Goal: Manage account settings

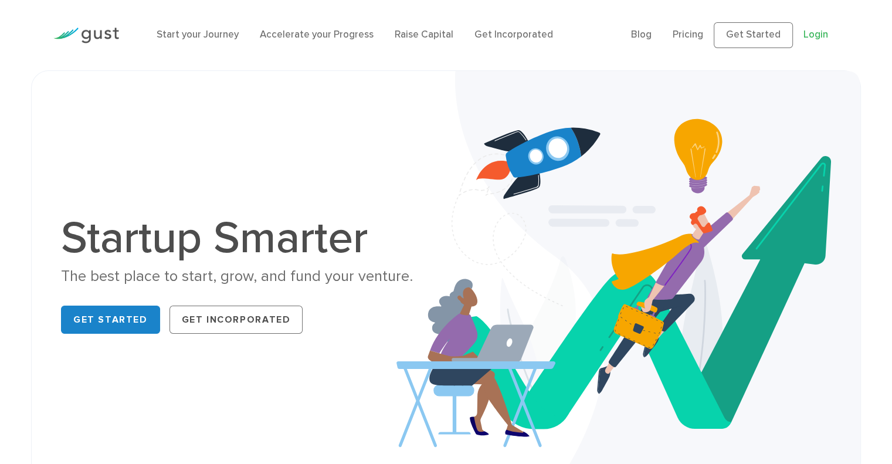
click at [813, 32] on link "Login" at bounding box center [816, 35] width 25 height 12
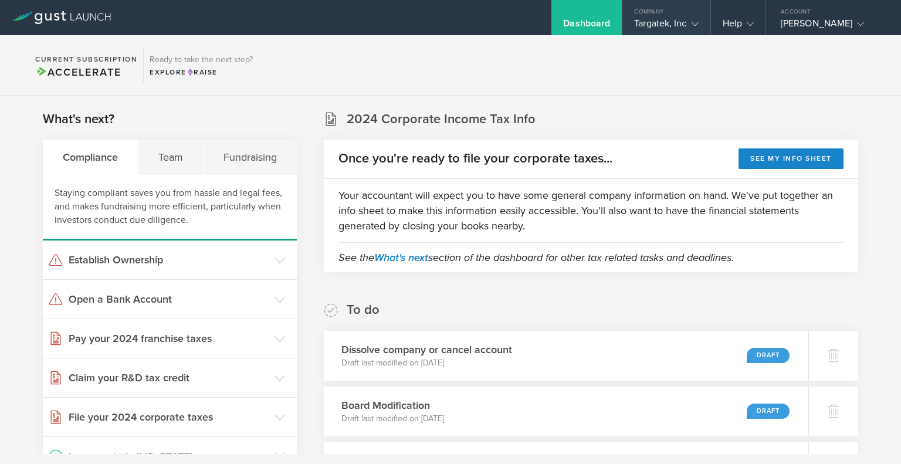
click at [697, 21] on icon at bounding box center [694, 24] width 7 height 7
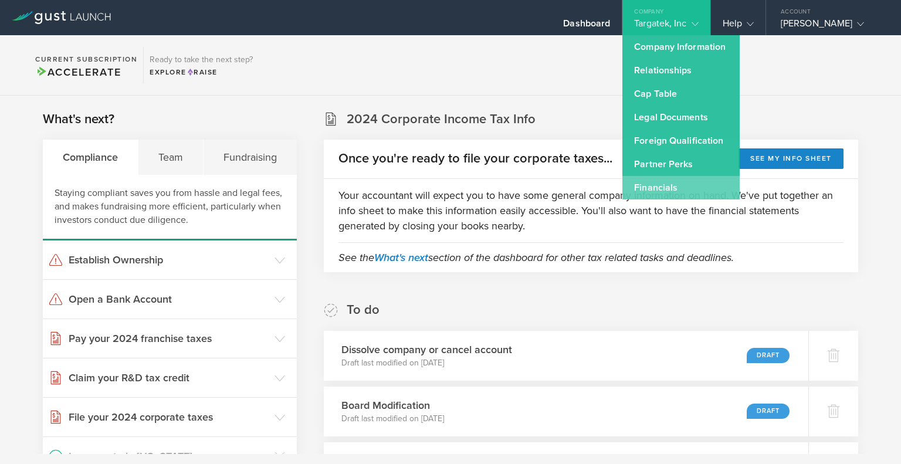
click at [642, 188] on link "Financials" at bounding box center [680, 187] width 117 height 23
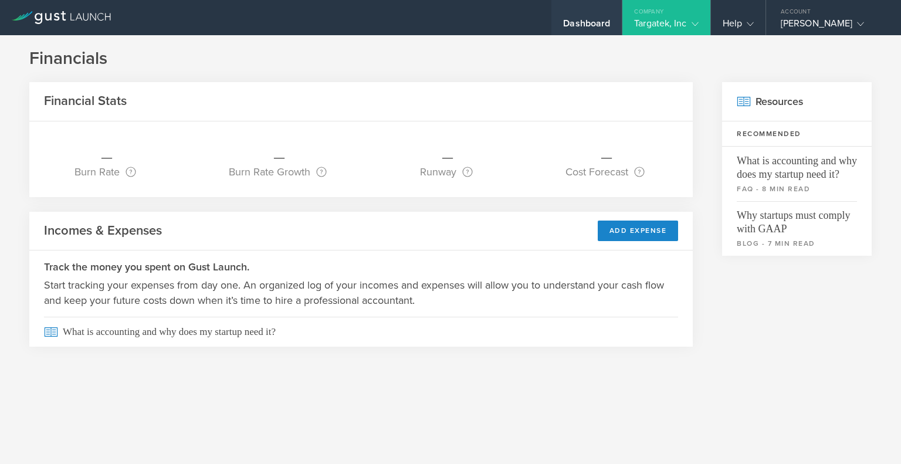
click at [575, 23] on div "Dashboard" at bounding box center [586, 27] width 47 height 18
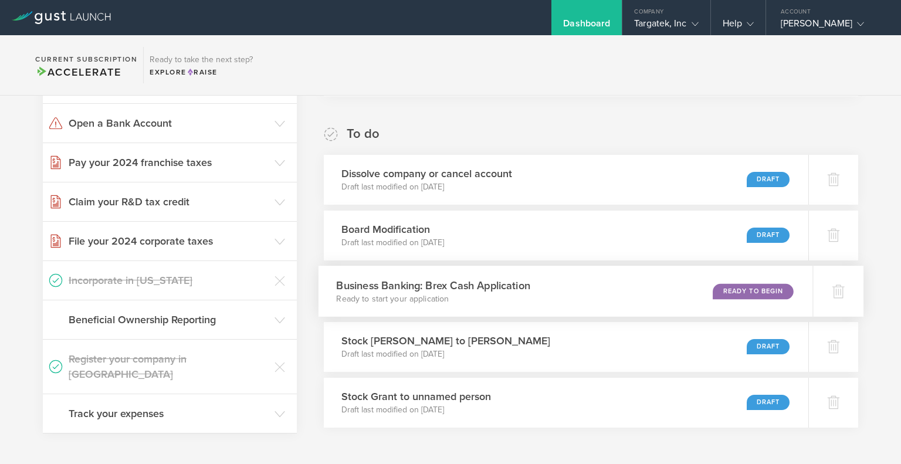
scroll to position [117, 0]
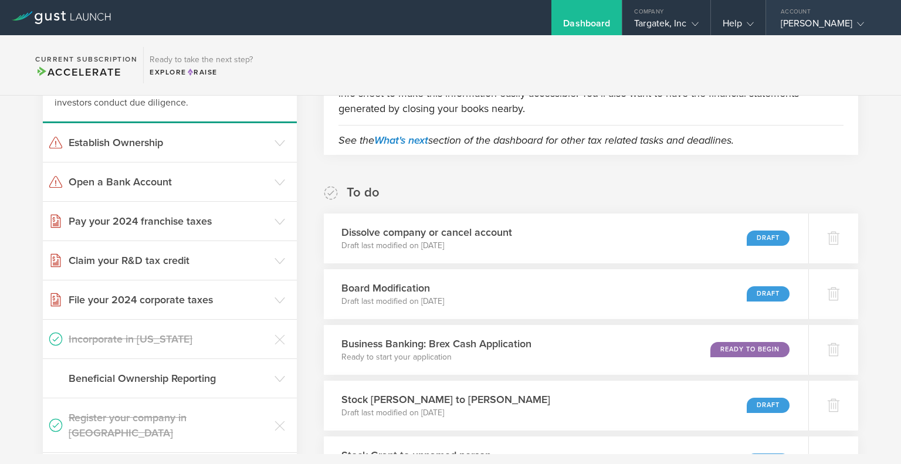
click at [863, 19] on gust-icon at bounding box center [858, 24] width 12 height 12
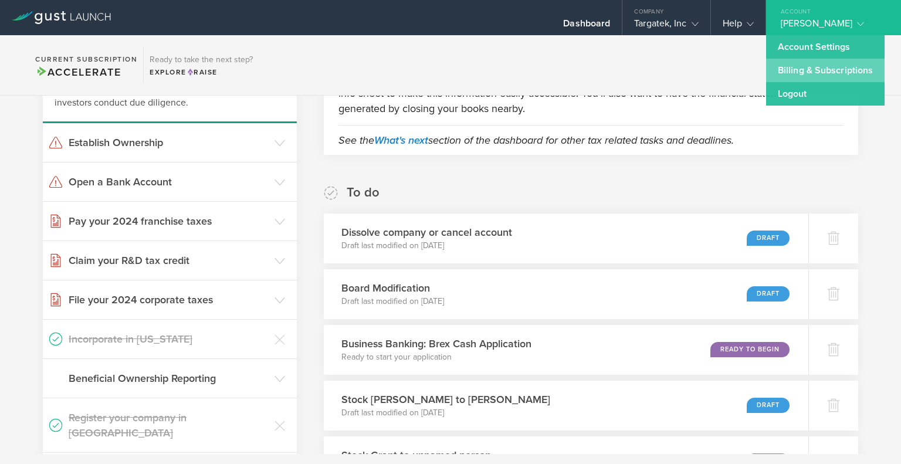
click at [798, 66] on link "Billing & Subscriptions" at bounding box center [825, 70] width 118 height 23
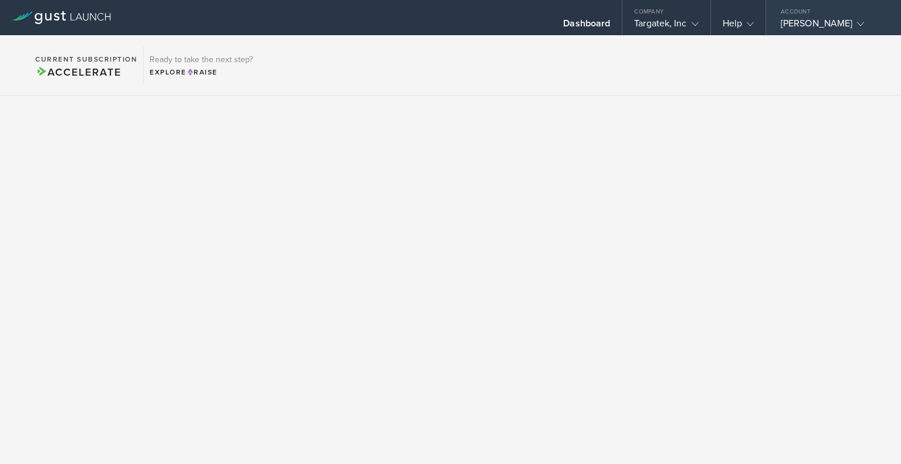
click at [864, 21] on icon at bounding box center [860, 24] width 7 height 7
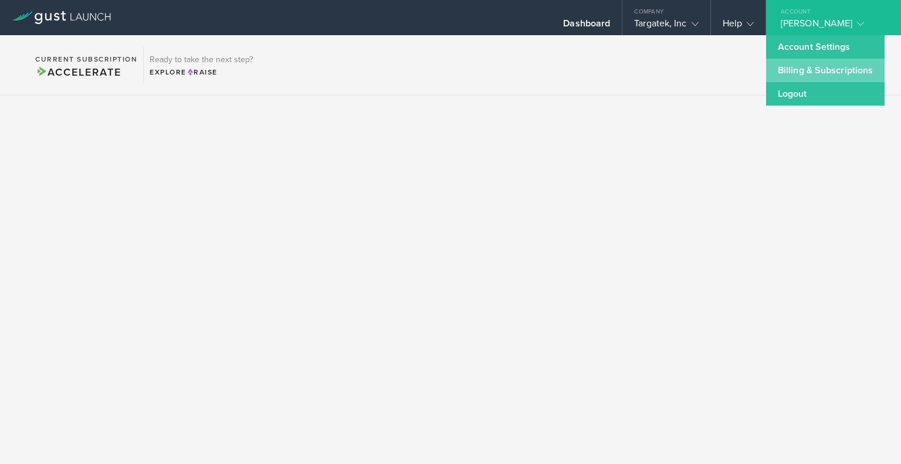
click at [859, 67] on link "Billing & Subscriptions" at bounding box center [825, 70] width 118 height 23
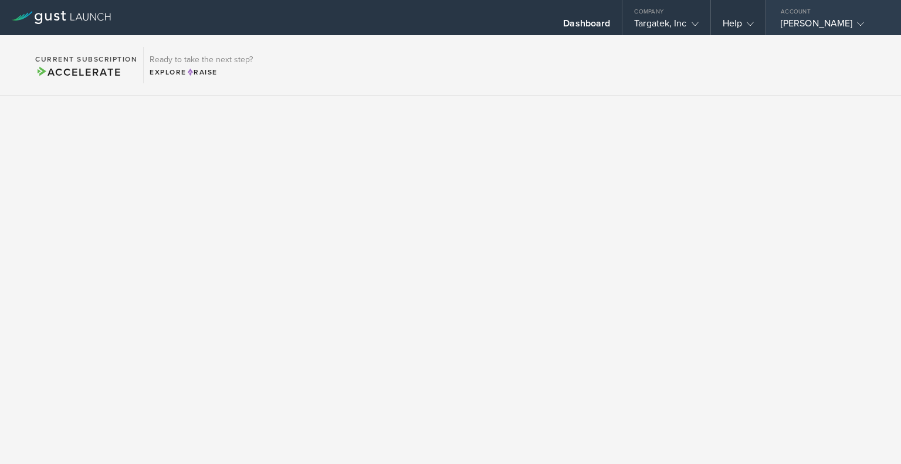
click at [864, 19] on gust-icon at bounding box center [858, 24] width 12 height 12
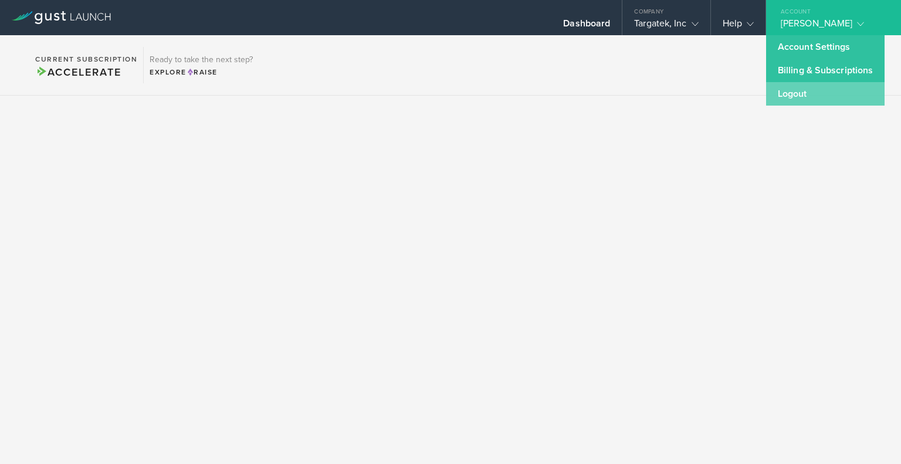
click at [795, 91] on link "Logout" at bounding box center [825, 93] width 118 height 23
